Goal: Transaction & Acquisition: Purchase product/service

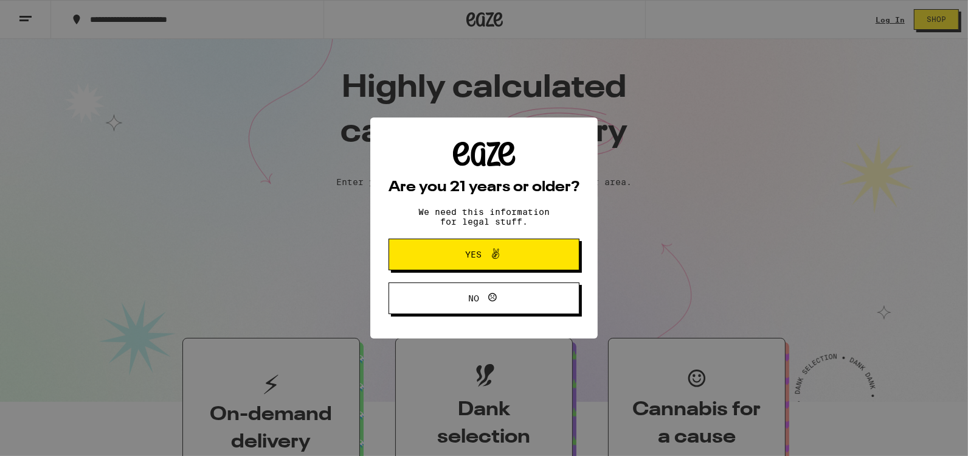
click at [473, 264] on button "Yes" at bounding box center [484, 254] width 191 height 32
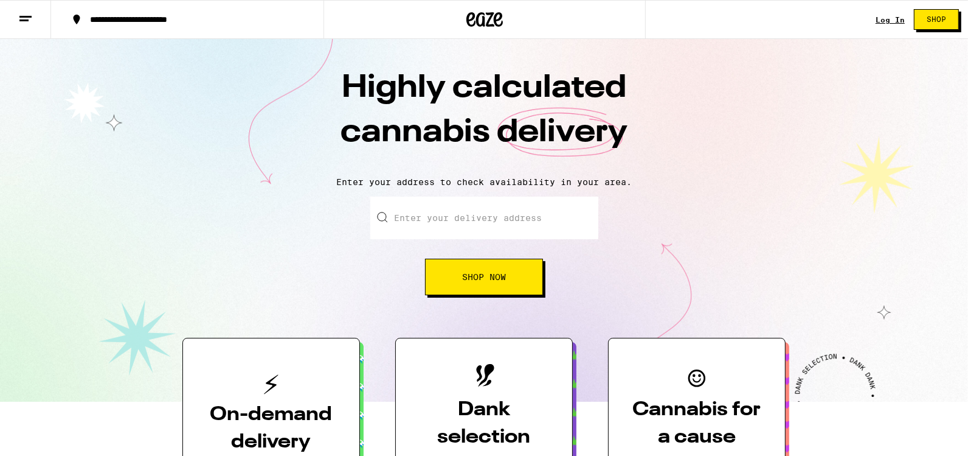
click at [470, 276] on span "Shop Now" at bounding box center [484, 277] width 44 height 9
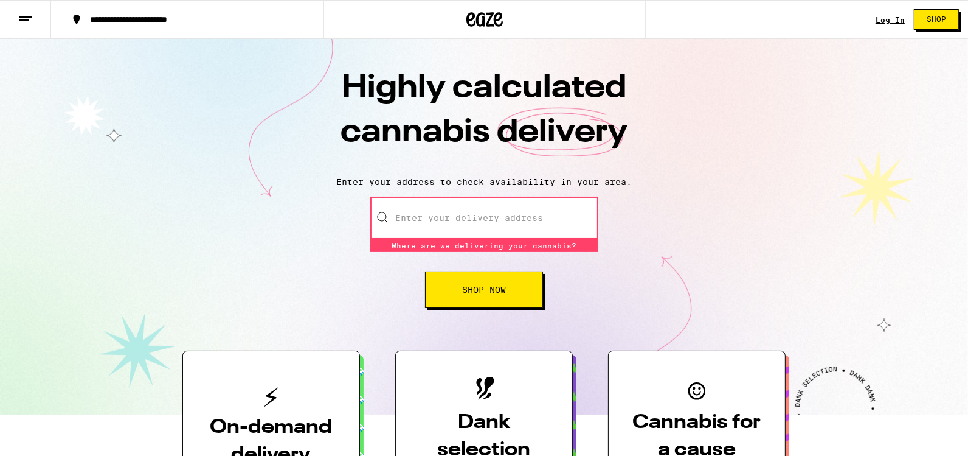
click at [439, 217] on input "Enter your delivery address" at bounding box center [484, 217] width 228 height 43
type input "[STREET_ADDRESS]"
type input "254"
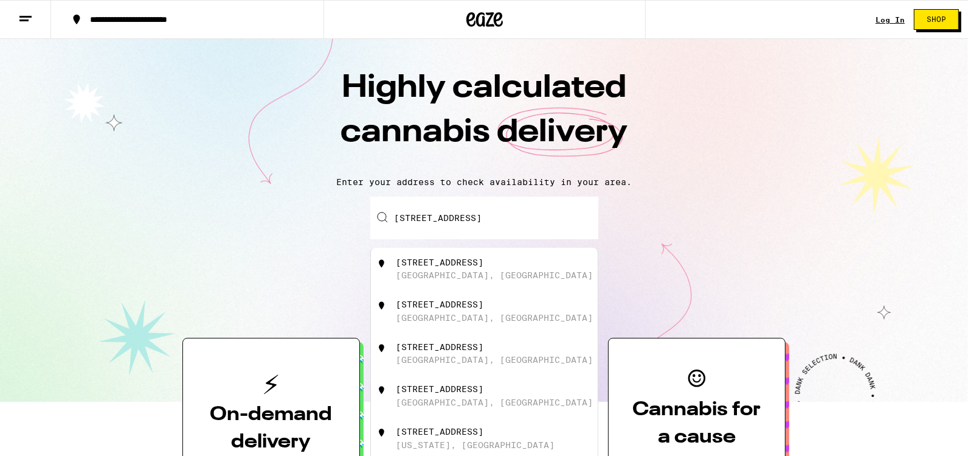
click at [439, 407] on div "[STREET_ADDRESS]" at bounding box center [504, 395] width 217 height 23
type input "[STREET_ADDRESS]"
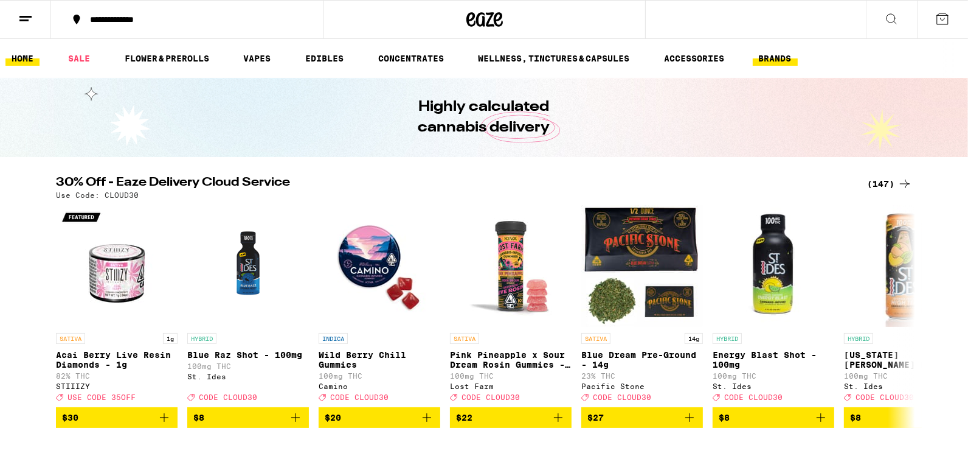
click at [766, 54] on link "BRANDS" at bounding box center [775, 58] width 45 height 15
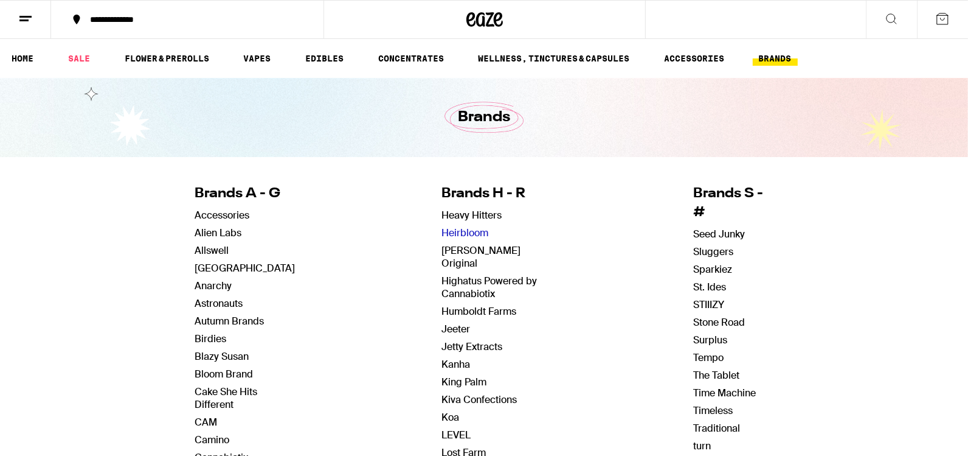
click at [460, 230] on link "Heirbloom" at bounding box center [465, 232] width 47 height 13
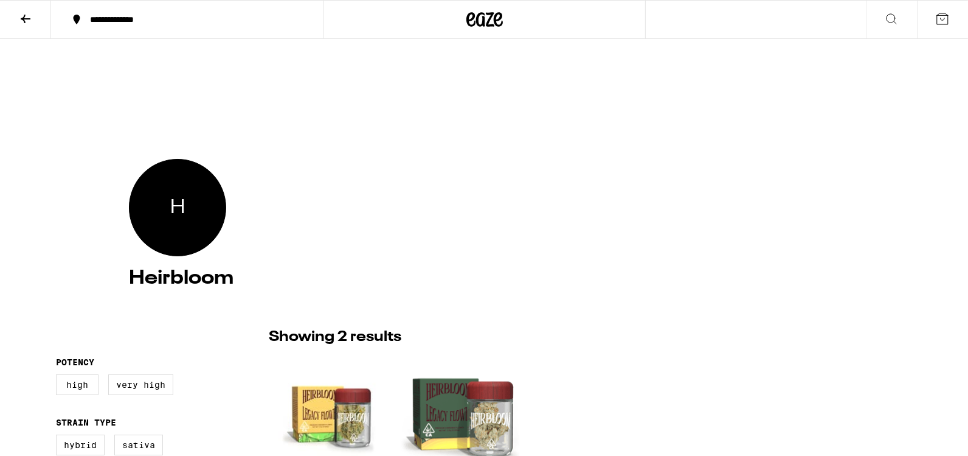
scroll to position [3, 0]
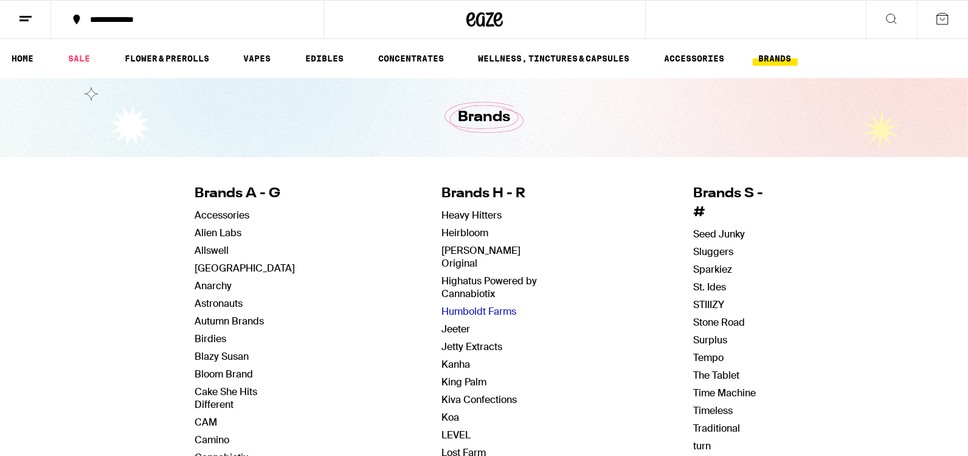
click at [460, 305] on link "Humboldt Farms" at bounding box center [479, 311] width 75 height 13
click at [704, 280] on link "St. Ides" at bounding box center [709, 286] width 33 height 13
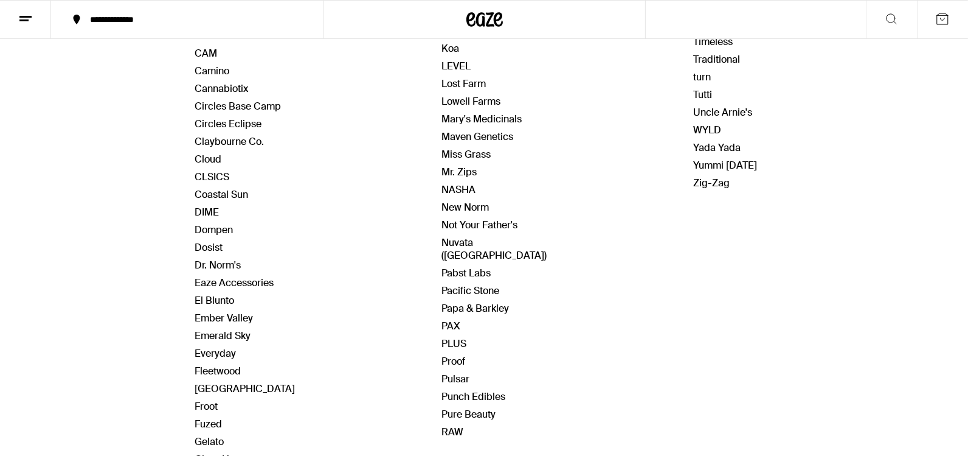
scroll to position [372, 0]
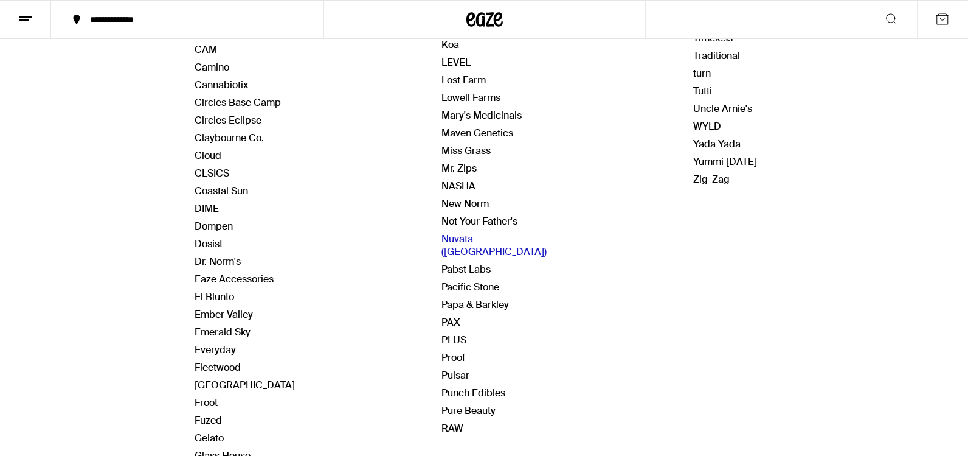
click at [455, 232] on link "Nuvata ([GEOGRAPHIC_DATA])" at bounding box center [494, 245] width 105 height 26
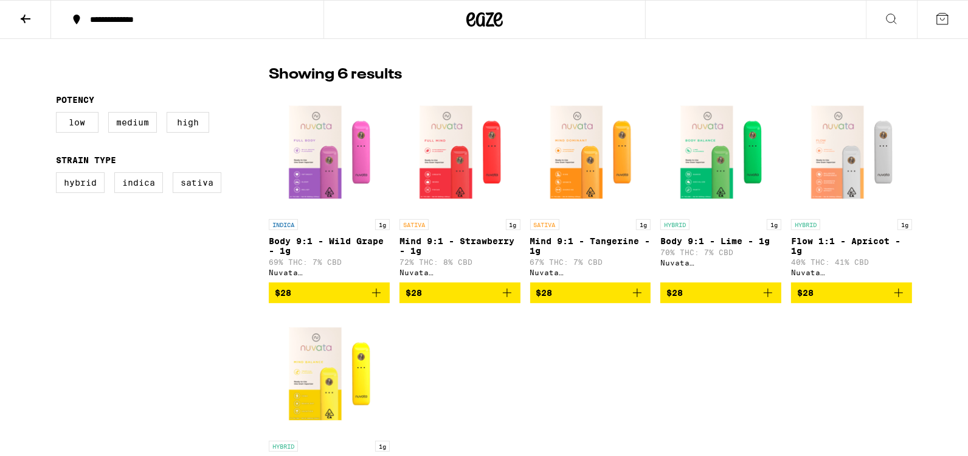
scroll to position [232, 0]
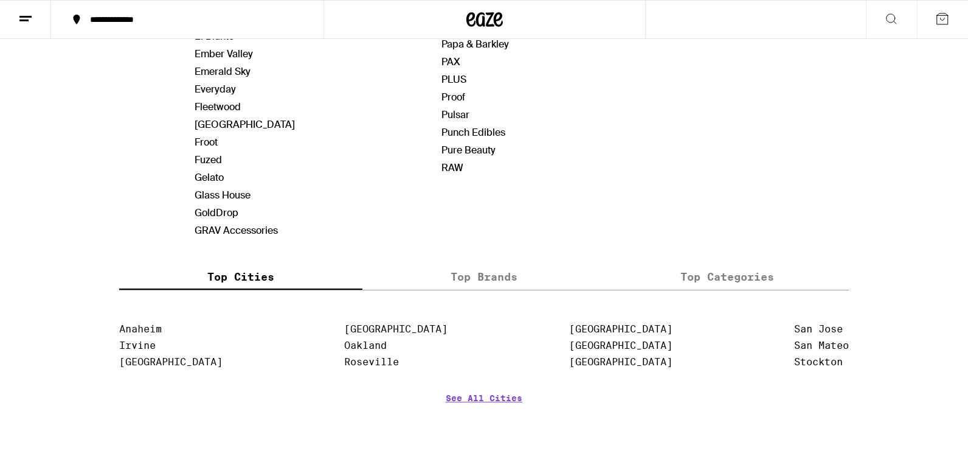
scroll to position [637, 0]
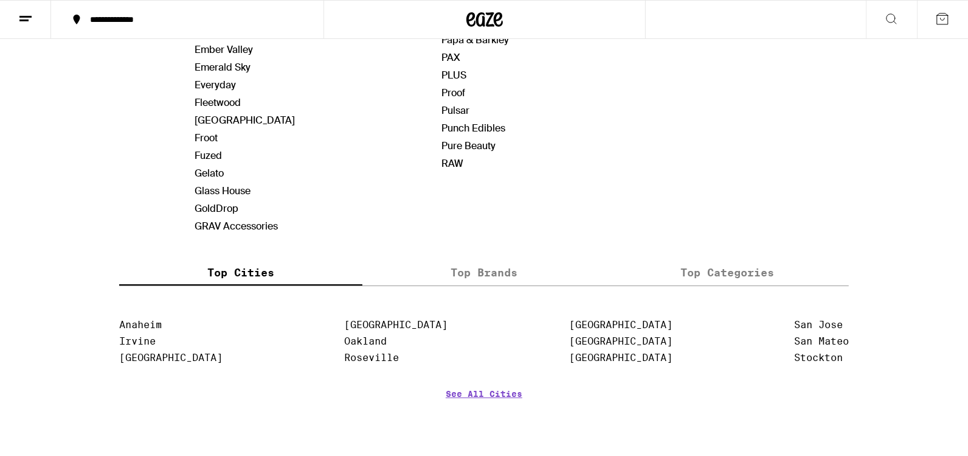
click at [718, 262] on label "Top Categories" at bounding box center [727, 272] width 243 height 26
click at [0, 0] on input "Top Categories" at bounding box center [0, 0] width 0 height 0
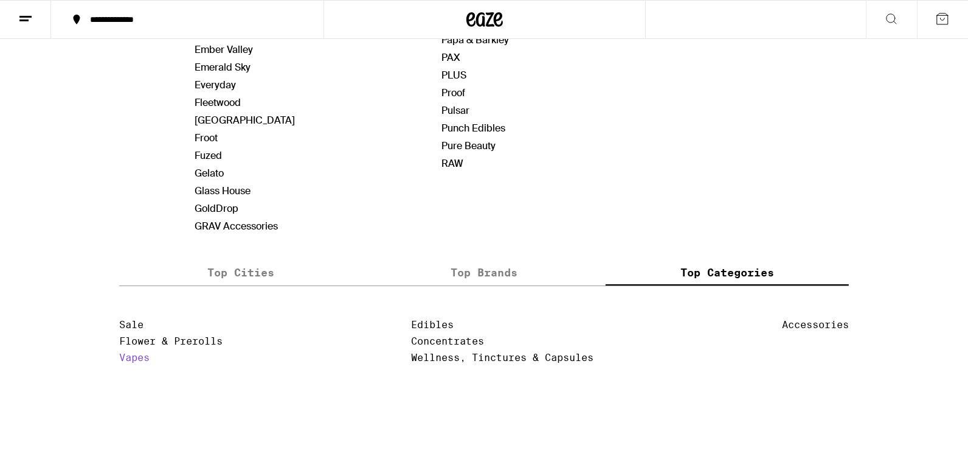
click at [134, 352] on link "Vapes" at bounding box center [134, 358] width 30 height 12
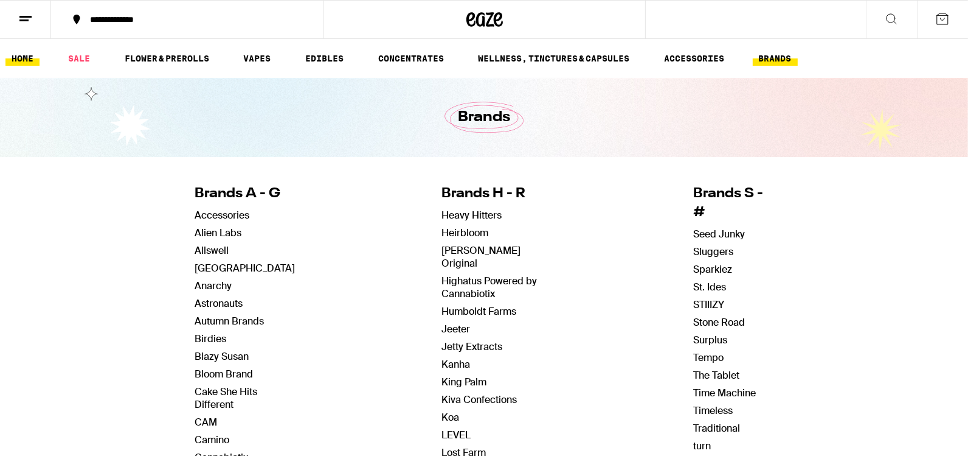
click at [17, 54] on link "HOME" at bounding box center [22, 58] width 34 height 15
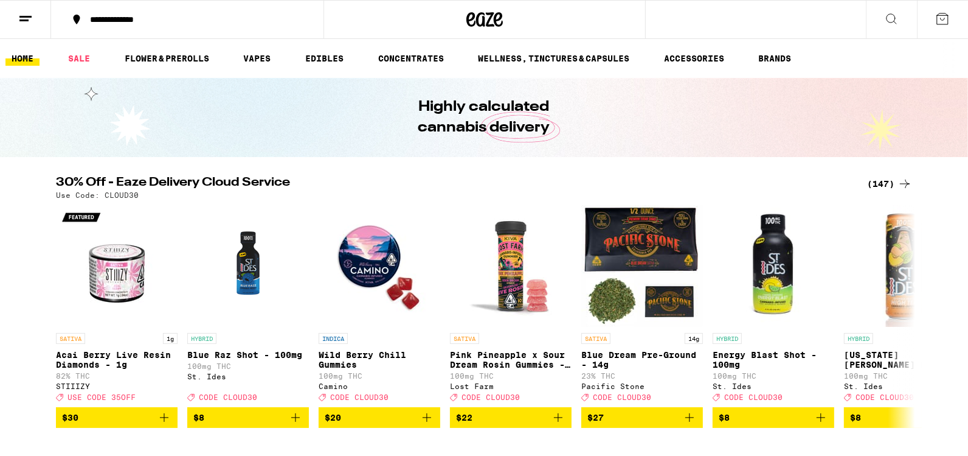
click at [888, 15] on icon at bounding box center [892, 19] width 10 height 10
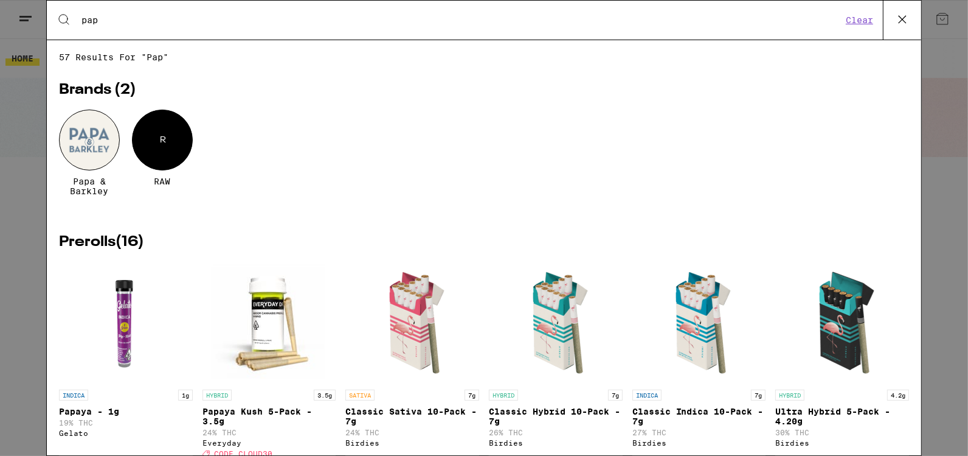
type input "papa"
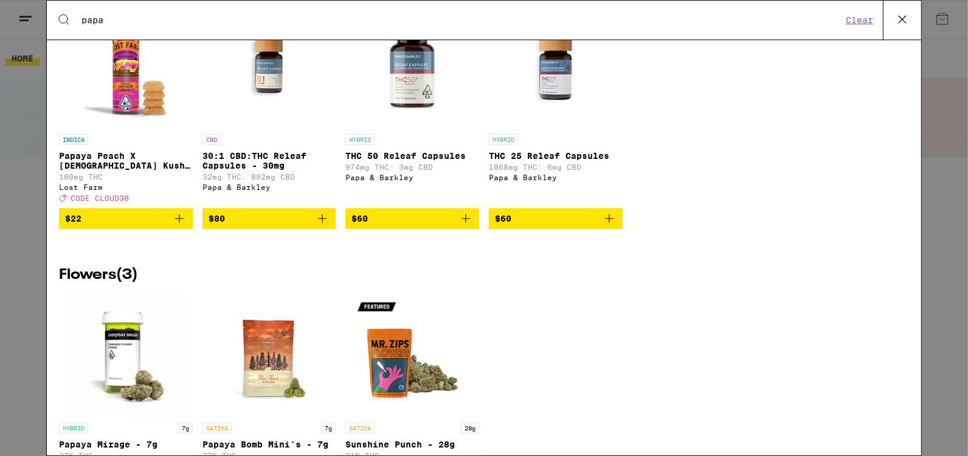
scroll to position [605, 0]
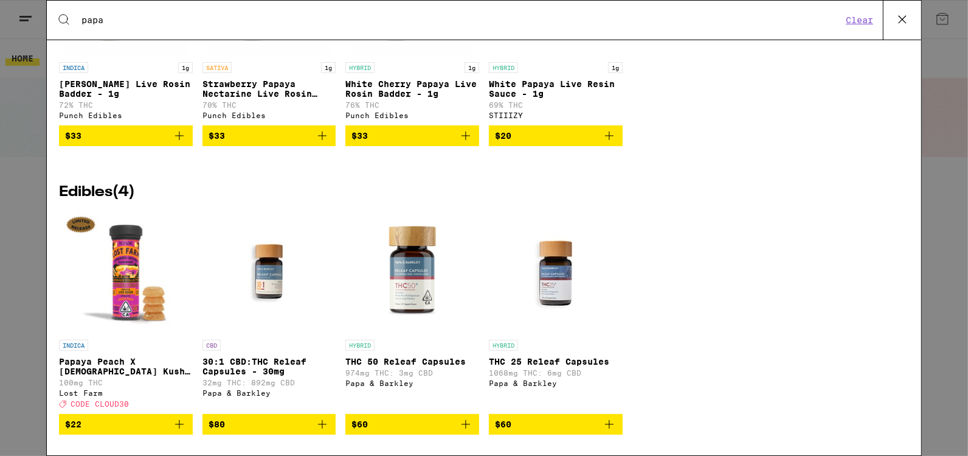
drag, startPoint x: 116, startPoint y: 18, endPoint x: 0, endPoint y: 17, distance: 115.6
click at [0, 16] on div "Search for Products papa Clear 23 results for "papa" Brands ( 1 ) Papa & [PERSO…" at bounding box center [484, 228] width 968 height 456
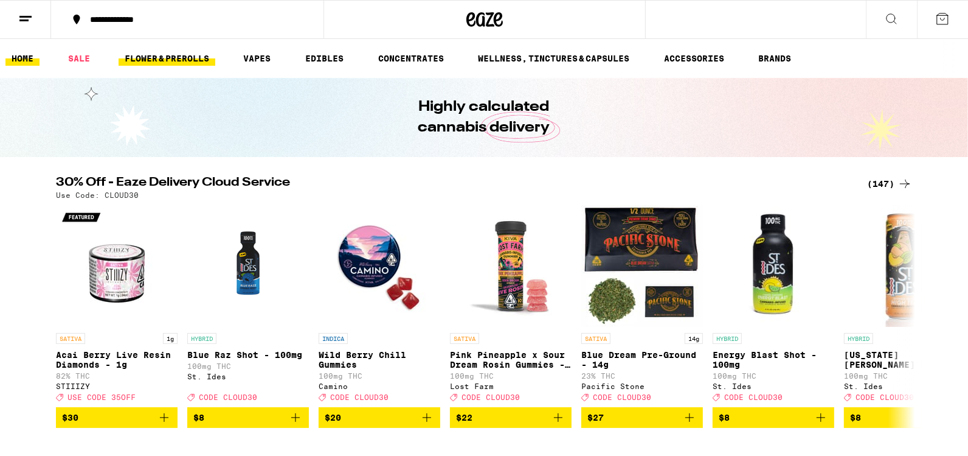
click at [151, 59] on link "FLOWER & PREROLLS" at bounding box center [167, 58] width 97 height 15
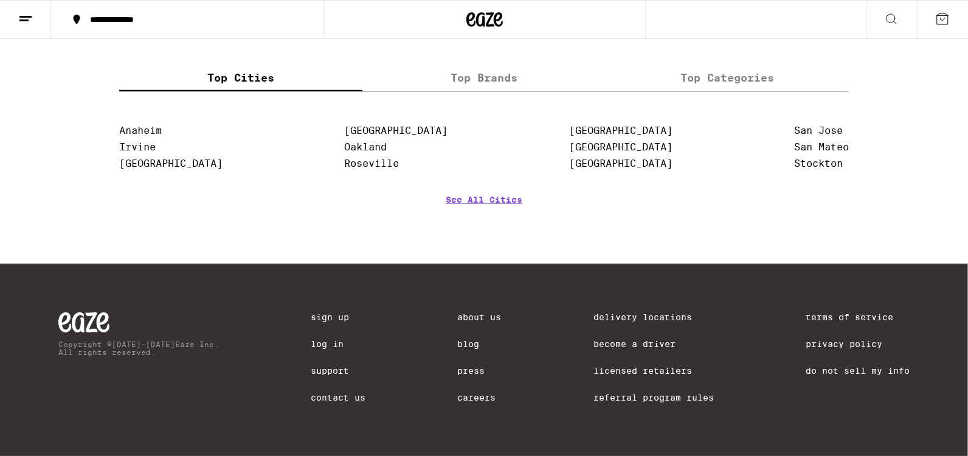
scroll to position [1247, 0]
